Goal: Information Seeking & Learning: Check status

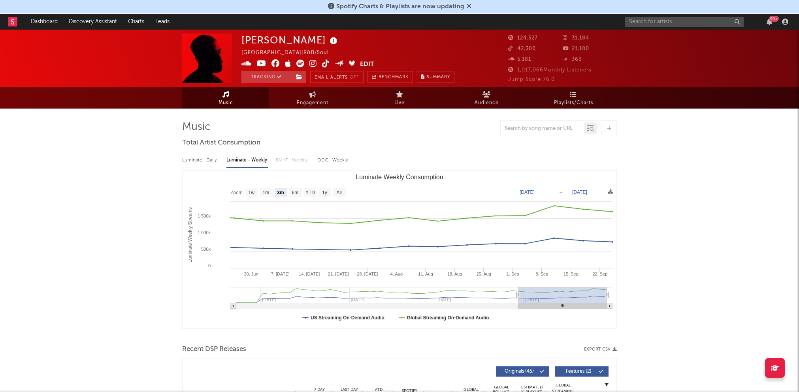
select select "3m"
click at [535, 194] on text "[DATE]" at bounding box center [527, 193] width 15 height 6
click at [550, 190] on input "[DATE]" at bounding box center [532, 192] width 37 height 8
type input "[DATE]"
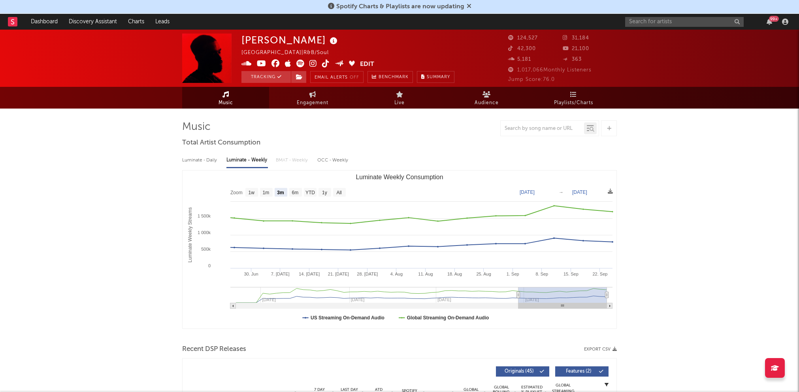
click at [535, 194] on text "[DATE]" at bounding box center [527, 193] width 15 height 6
click at [543, 191] on input "[DATE]" at bounding box center [532, 192] width 37 height 8
type input "[DATE]"
select select "1y"
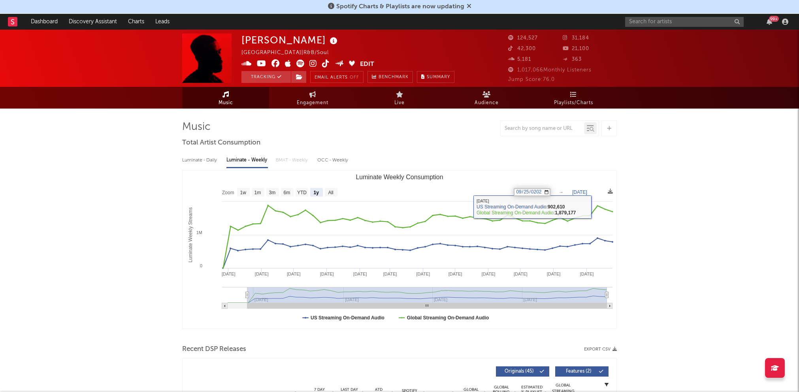
click at [587, 192] on text "[DATE]" at bounding box center [579, 193] width 15 height 6
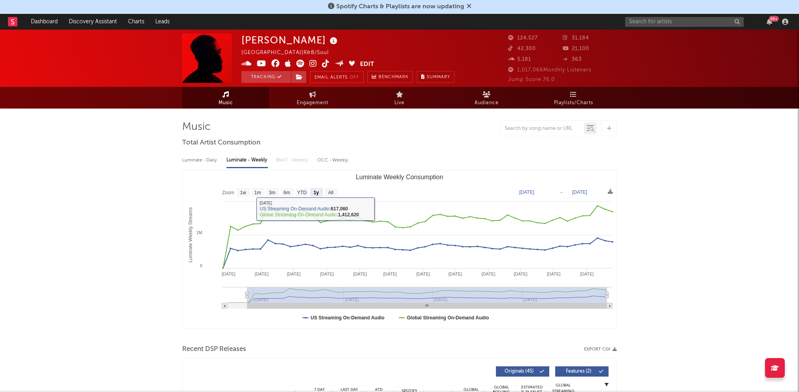
click at [531, 192] on text "[DATE]" at bounding box center [526, 193] width 15 height 6
type input "[DATE]"
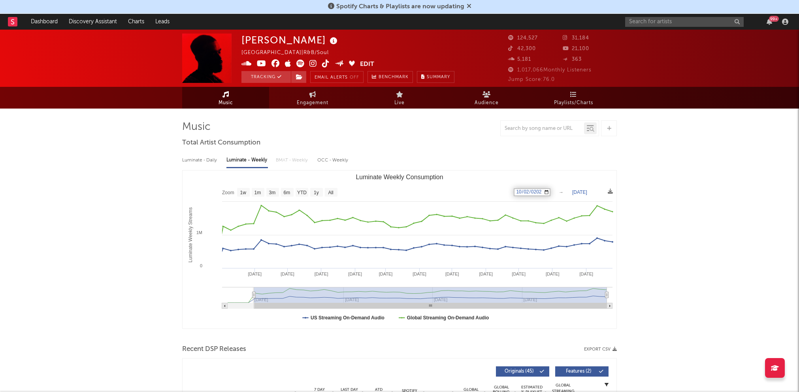
click at [652, 20] on input "text" at bounding box center [684, 22] width 119 height 10
type input "u"
type input "[PERSON_NAME] untl"
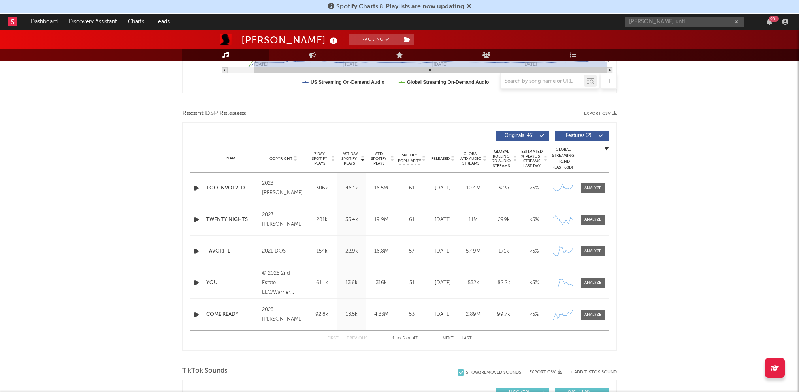
scroll to position [236, 0]
click at [446, 336] on button "Next" at bounding box center [448, 338] width 11 height 4
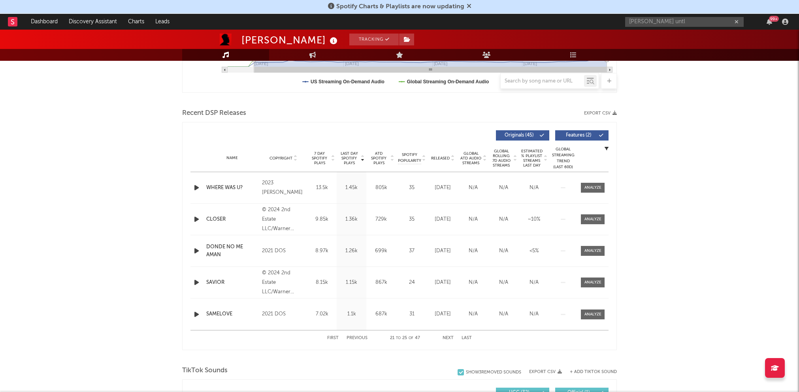
click at [446, 336] on button "Next" at bounding box center [448, 338] width 11 height 4
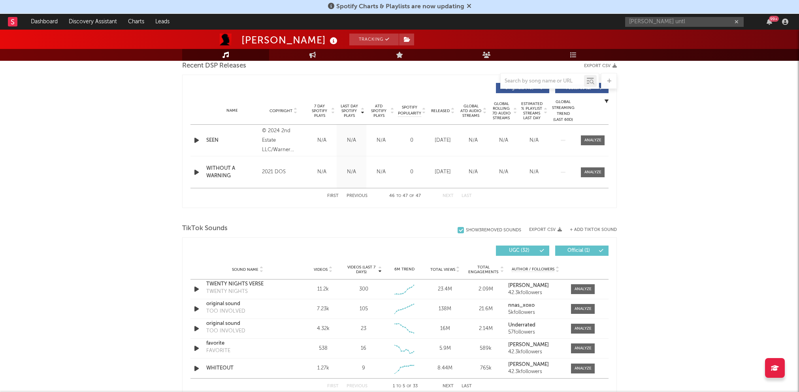
scroll to position [283, 0]
click at [337, 196] on button "First" at bounding box center [332, 196] width 11 height 4
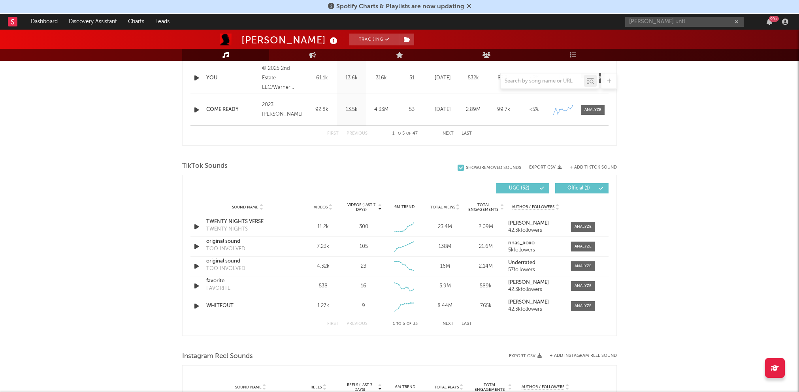
scroll to position [443, 0]
click at [448, 320] on button "Next" at bounding box center [448, 322] width 11 height 4
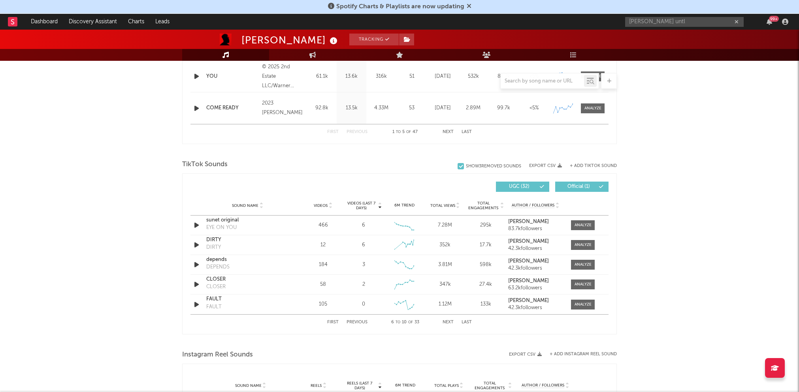
click at [333, 320] on button "First" at bounding box center [332, 322] width 11 height 4
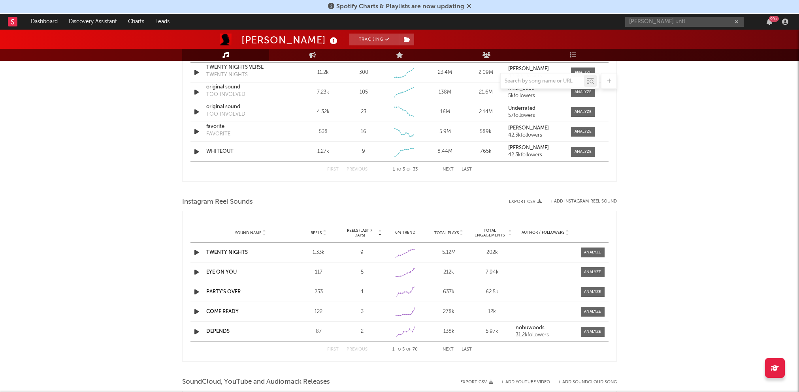
scroll to position [597, 0]
click at [165, 224] on div "[PERSON_NAME] Tracking [GEOGRAPHIC_DATA] | R&B/Soul Edit Tracking Email Alerts …" at bounding box center [399, 29] width 799 height 1194
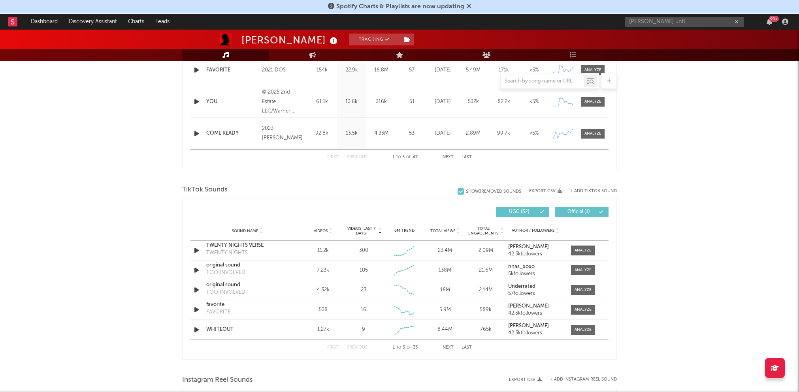
scroll to position [0, 0]
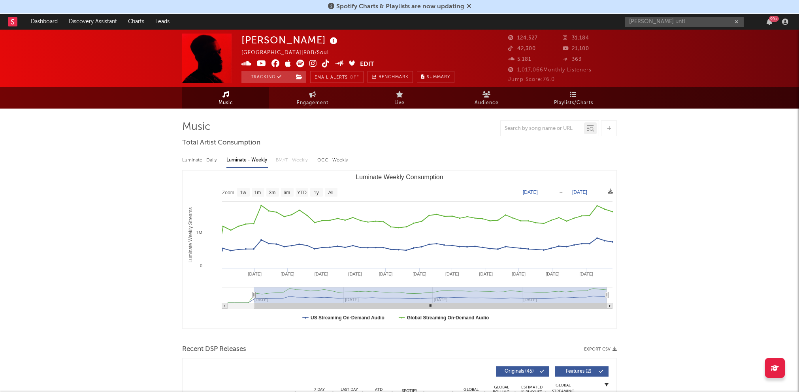
click at [317, 84] on div "[PERSON_NAME] [GEOGRAPHIC_DATA] | R&B/Soul Edit Tracking Email Alerts Off Bench…" at bounding box center [399, 58] width 799 height 57
click at [317, 99] on span "Engagement" at bounding box center [313, 102] width 32 height 9
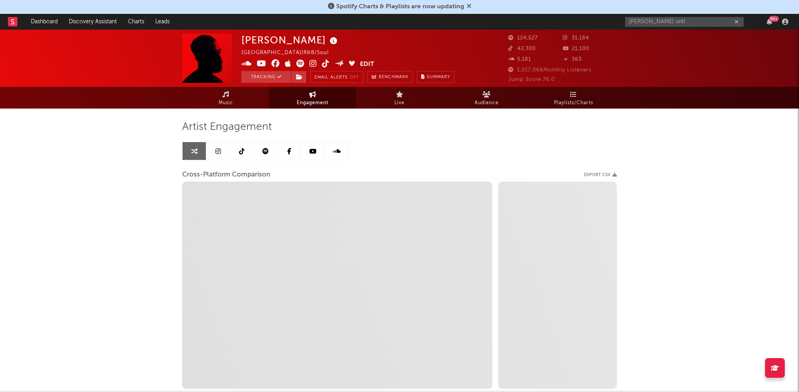
select select "1w"
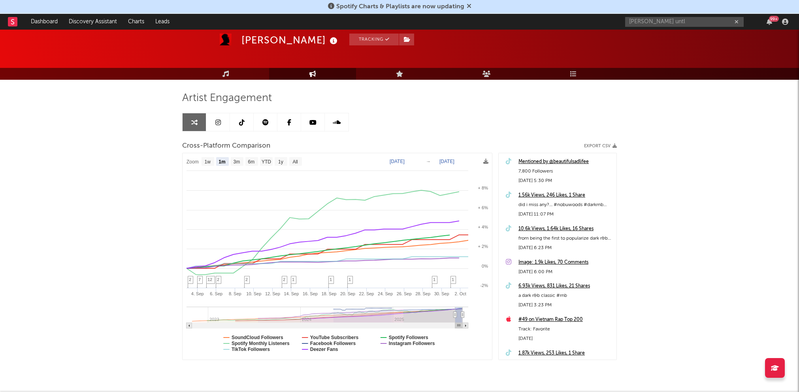
scroll to position [28, 0]
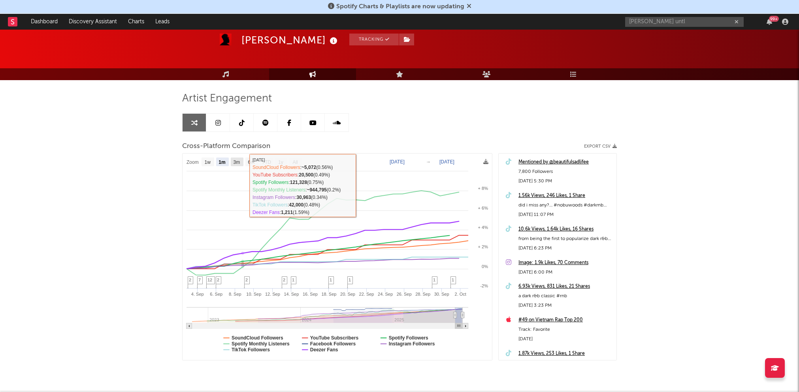
click at [237, 164] on text "3m" at bounding box center [237, 163] width 7 height 6
select select "3m"
type input "[DATE]"
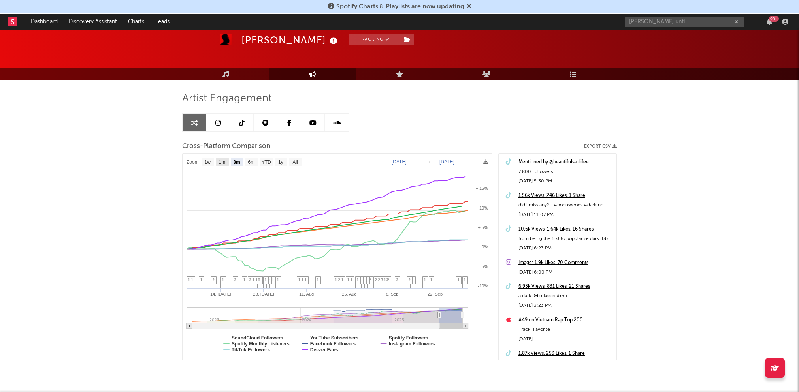
click at [220, 163] on text "1m" at bounding box center [222, 163] width 7 height 6
select select "1m"
type input "[DATE]"
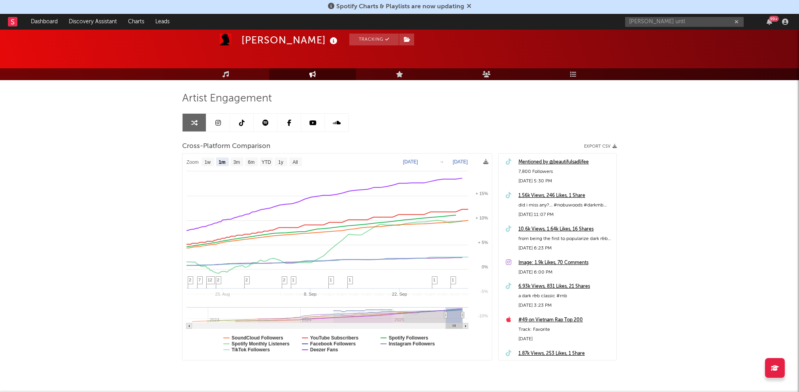
select select "1m"
